Goal: Communication & Community: Answer question/provide support

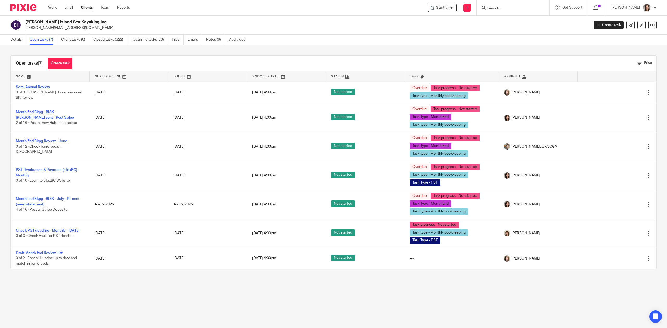
click at [511, 8] on input "Search" at bounding box center [510, 8] width 47 height 5
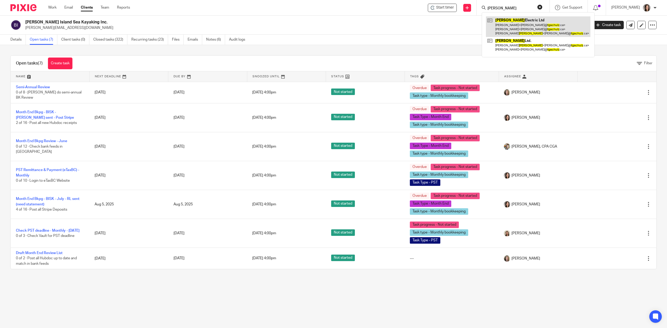
type input "[PERSON_NAME]"
click at [522, 22] on link at bounding box center [538, 26] width 104 height 21
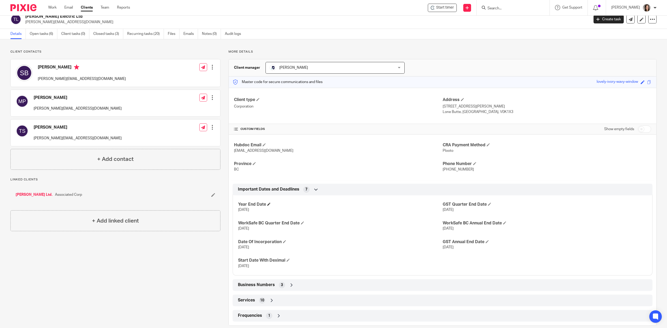
scroll to position [15, 0]
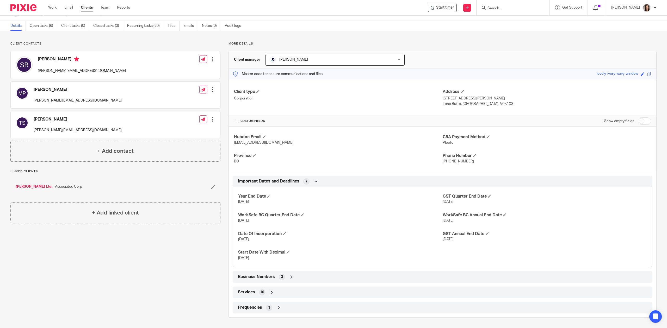
click at [292, 273] on div "Business Numbers 3" at bounding box center [442, 277] width 412 height 9
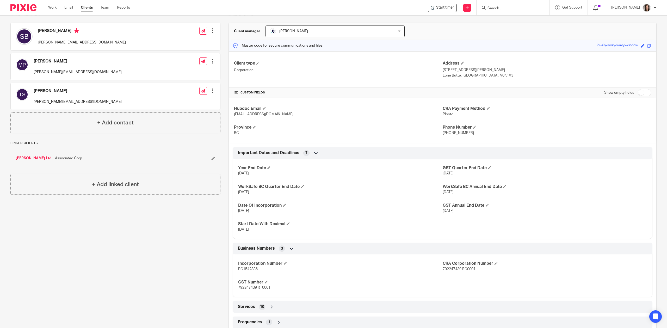
scroll to position [58, 0]
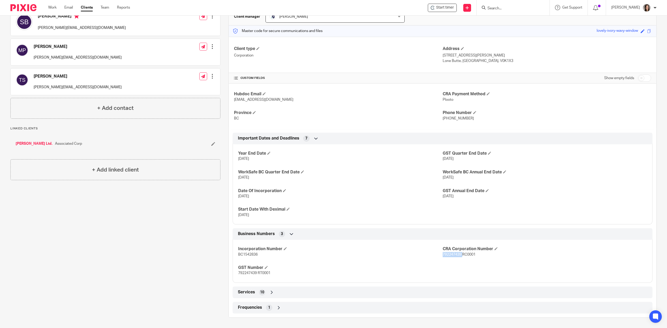
drag, startPoint x: 459, startPoint y: 255, endPoint x: 439, endPoint y: 254, distance: 19.6
click at [442, 254] on span "792247439 RC0001" at bounding box center [458, 255] width 33 height 4
copy span "792247439"
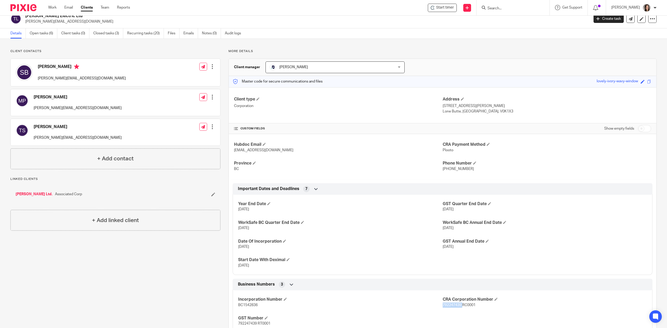
scroll to position [0, 0]
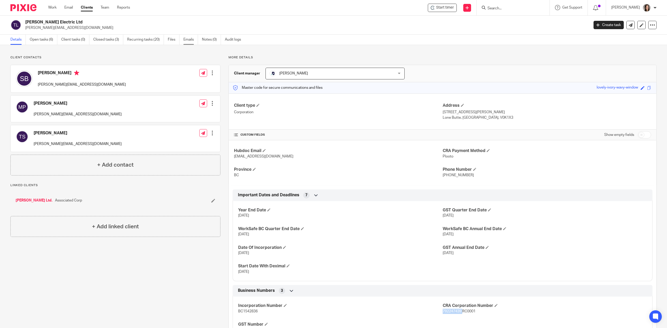
click at [191, 40] on link "Emails" at bounding box center [190, 40] width 15 height 10
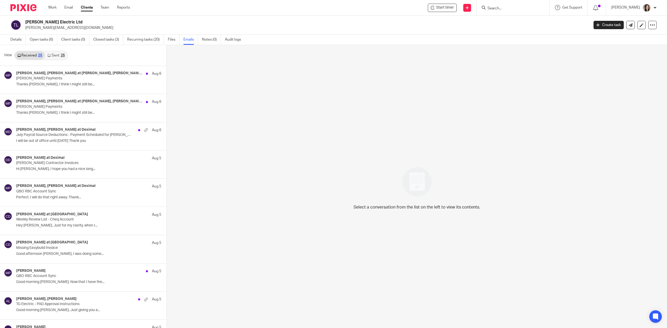
click at [57, 57] on link "Sent 25" at bounding box center [56, 55] width 22 height 8
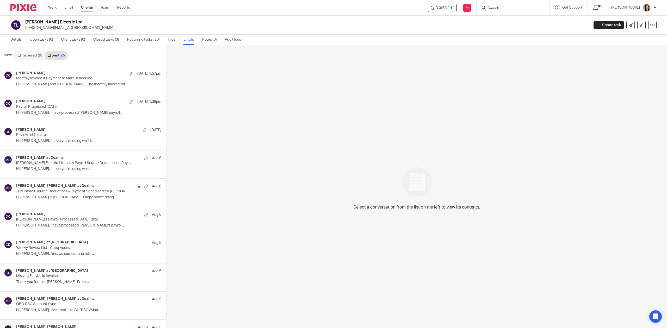
scroll to position [1, 0]
click at [51, 160] on div "Morgan at Deximal Aug 6" at bounding box center [80, 157] width 129 height 5
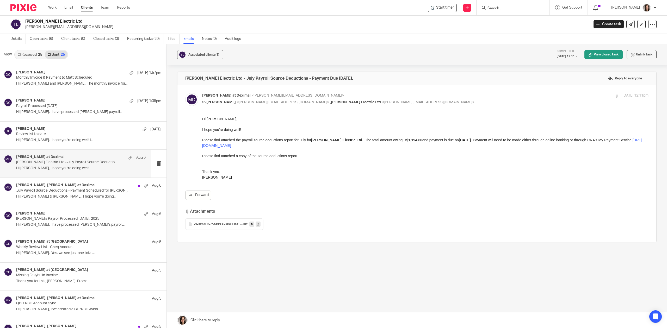
scroll to position [0, 0]
click at [614, 79] on label "Reply to everyone" at bounding box center [624, 78] width 37 height 8
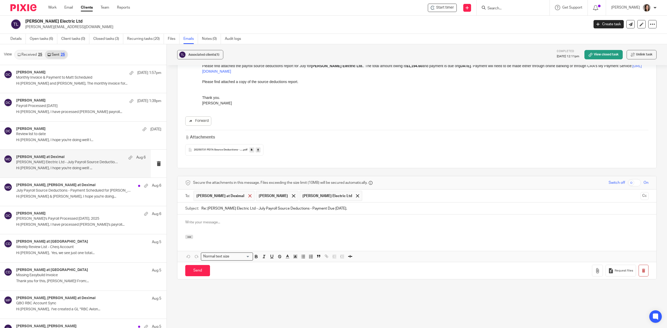
click at [248, 197] on span at bounding box center [249, 195] width 3 height 3
click at [211, 225] on div at bounding box center [416, 225] width 479 height 20
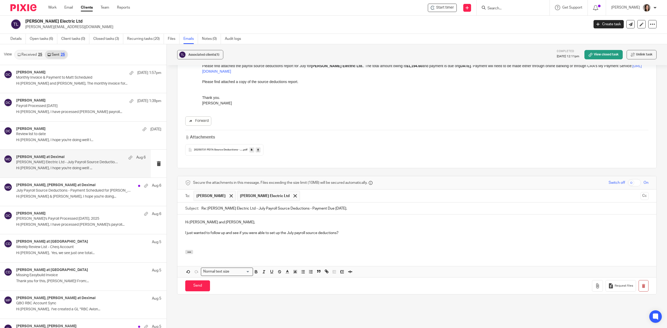
drag, startPoint x: 347, startPoint y: 232, endPoint x: 224, endPoint y: 233, distance: 123.2
click at [224, 233] on p "I just wanted to follow up and see if you were able to set up the July payroll …" at bounding box center [416, 232] width 463 height 5
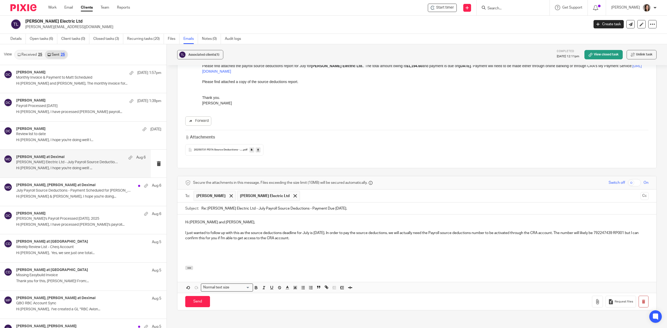
drag, startPoint x: 304, startPoint y: 238, endPoint x: 223, endPoint y: 239, distance: 81.2
click at [223, 239] on p "I just wanted to follow up with this as the source deductions deadline for July…" at bounding box center [416, 235] width 463 height 11
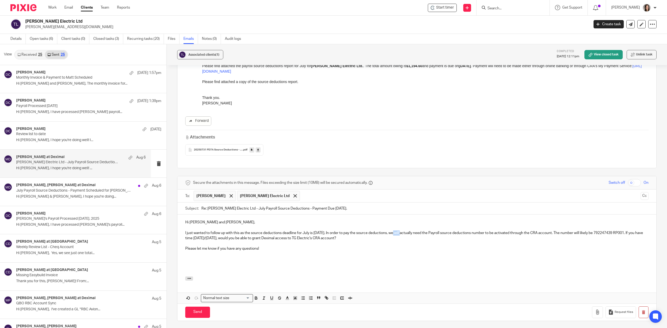
drag, startPoint x: 402, startPoint y: 233, endPoint x: 394, endPoint y: 234, distance: 8.6
click at [394, 234] on p "I just wanted to follow up with this as the source deductions deadline for July…" at bounding box center [416, 235] width 463 height 11
click at [414, 231] on p "I just wanted to follow up with this as the source deductions deadline for July…" at bounding box center [416, 235] width 463 height 11
drag, startPoint x: 519, startPoint y: 233, endPoint x: 512, endPoint y: 233, distance: 6.8
click at [512, 233] on p "I just wanted to follow up with this as the source deductions deadline for July…" at bounding box center [416, 235] width 463 height 11
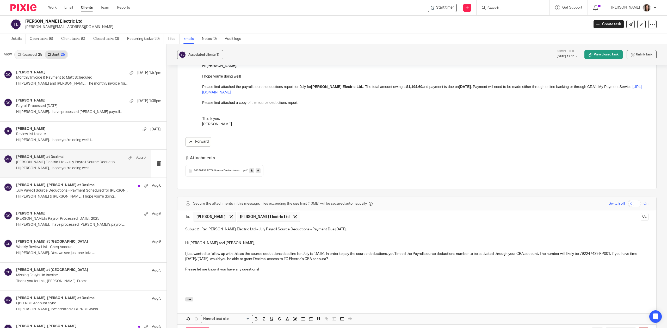
scroll to position [93, 0]
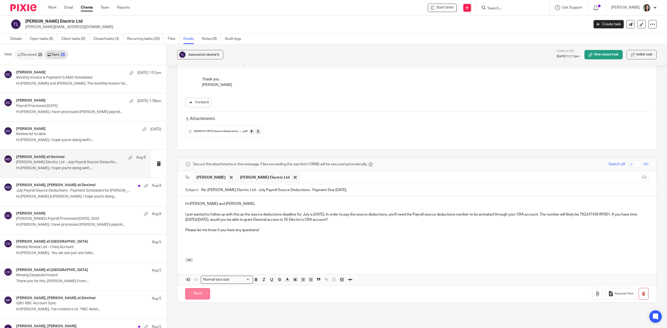
click at [195, 296] on input "Send" at bounding box center [197, 293] width 25 height 11
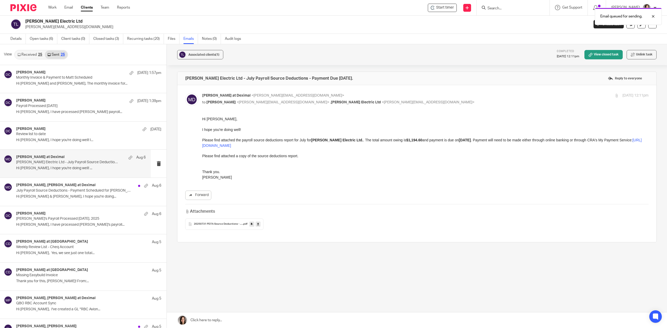
scroll to position [0, 0]
